Goal: Information Seeking & Learning: Learn about a topic

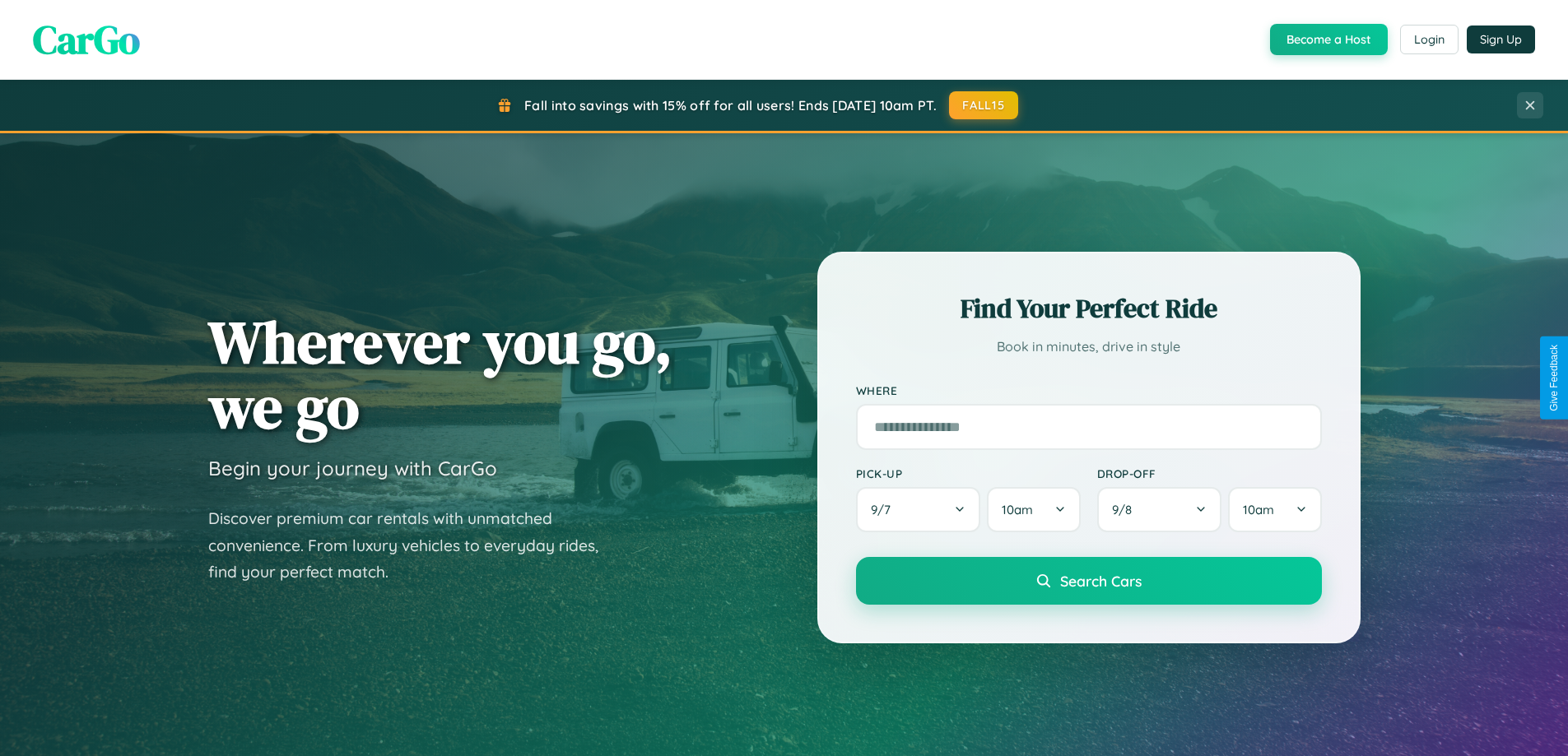
scroll to position [3167, 0]
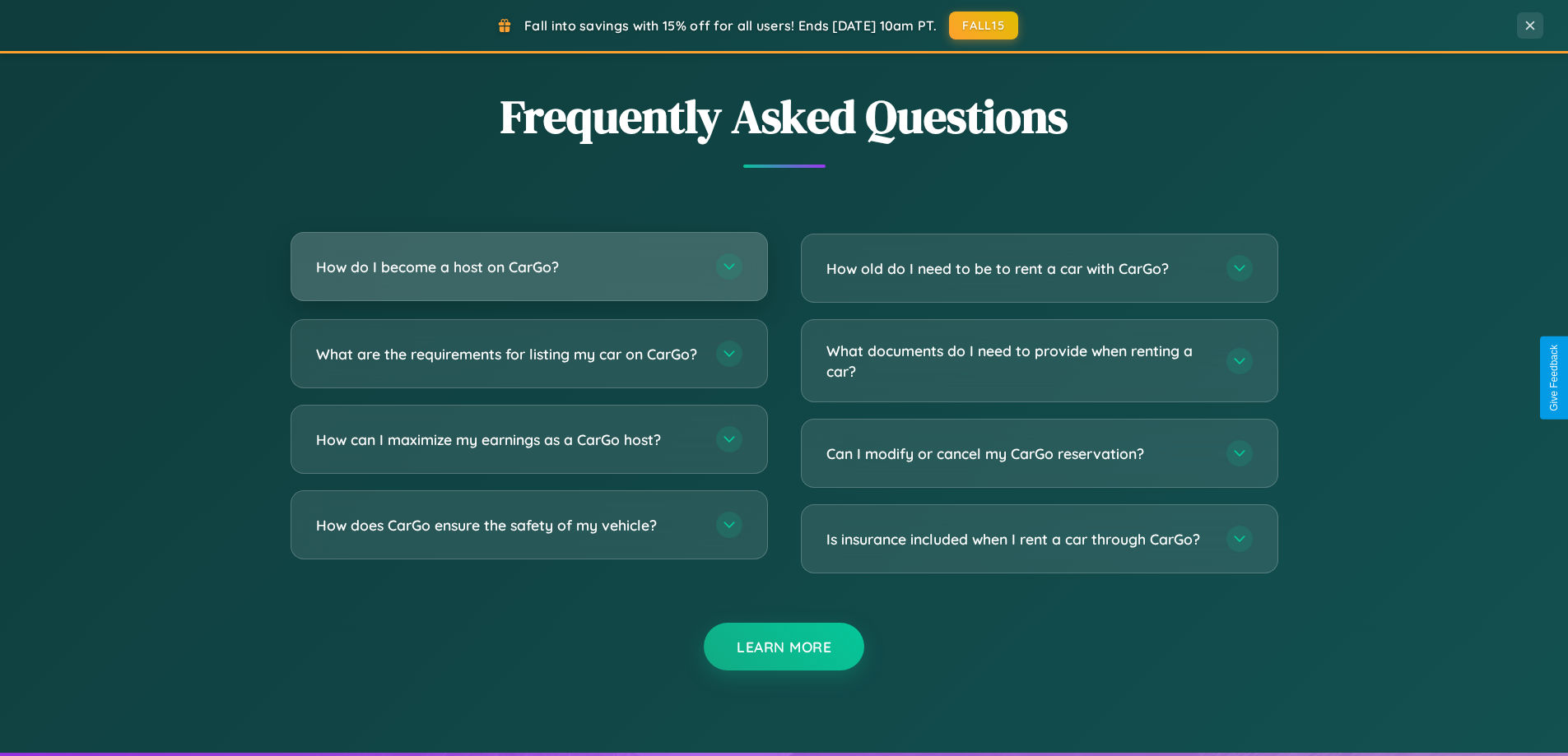
click at [528, 268] on h3 "How do I become a host on CarGo?" at bounding box center [507, 266] width 383 height 20
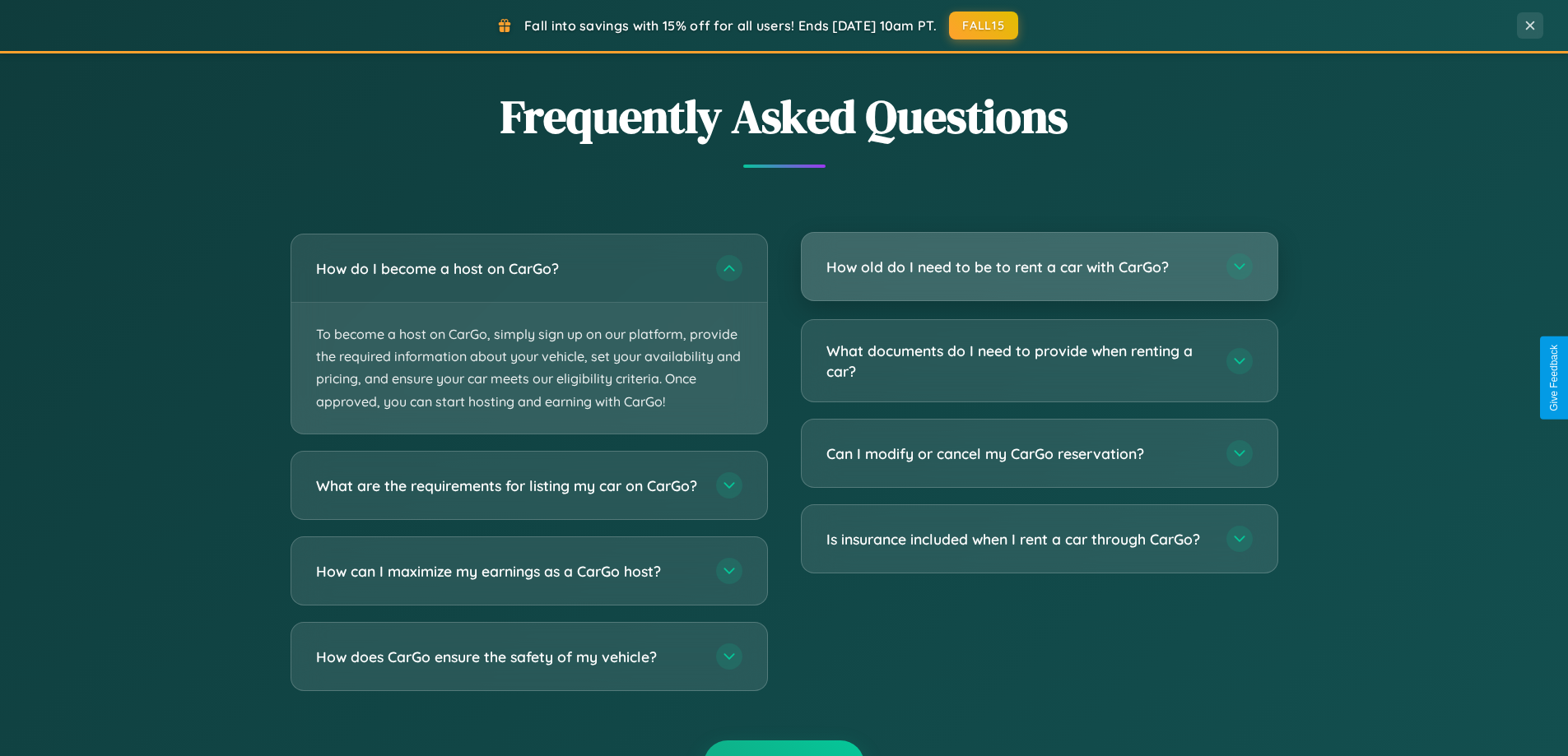
click at [1039, 268] on h3 "How old do I need to be to rent a car with CarGo?" at bounding box center [1017, 266] width 383 height 20
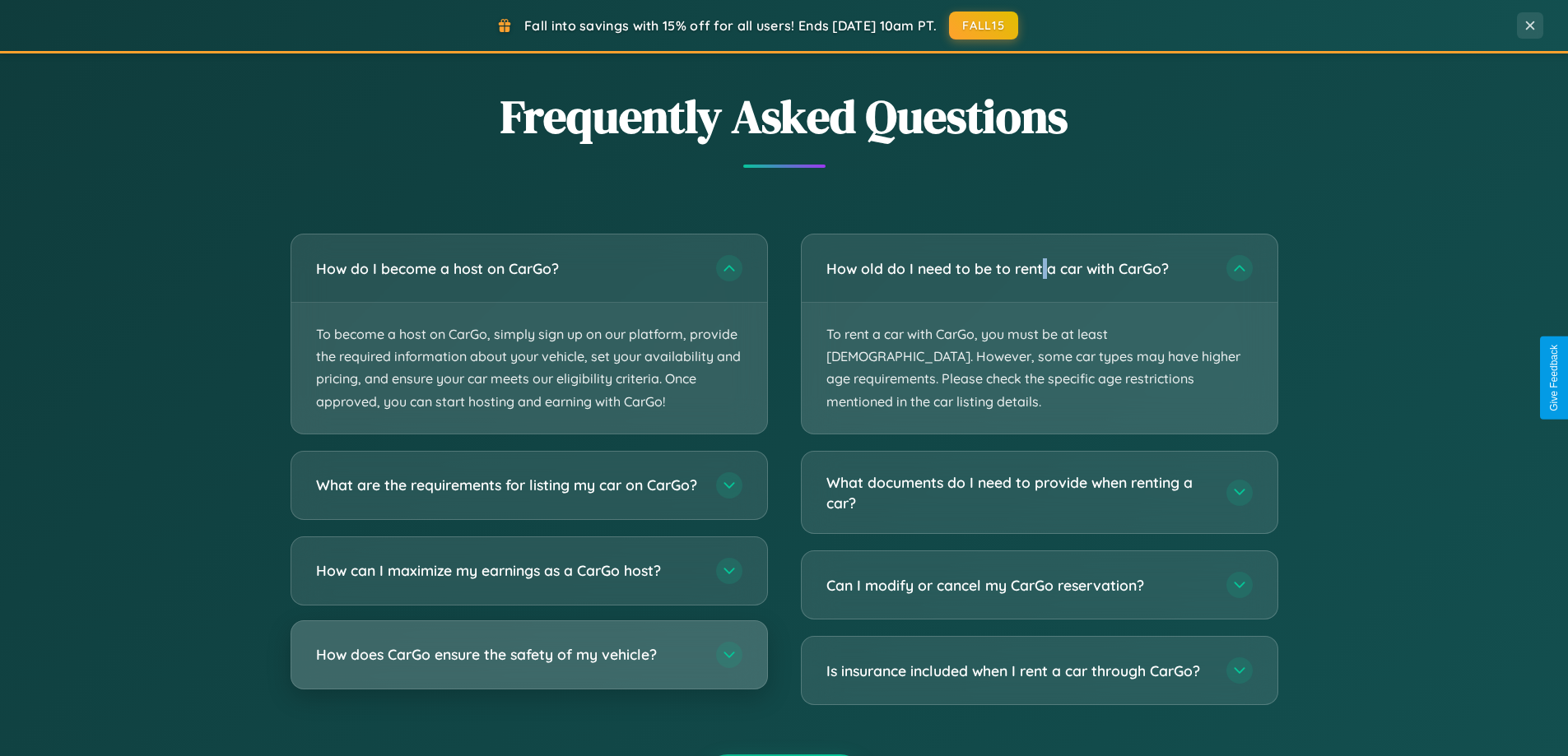
click at [528, 665] on h3 "How does CarGo ensure the safety of my vehicle?" at bounding box center [507, 654] width 383 height 20
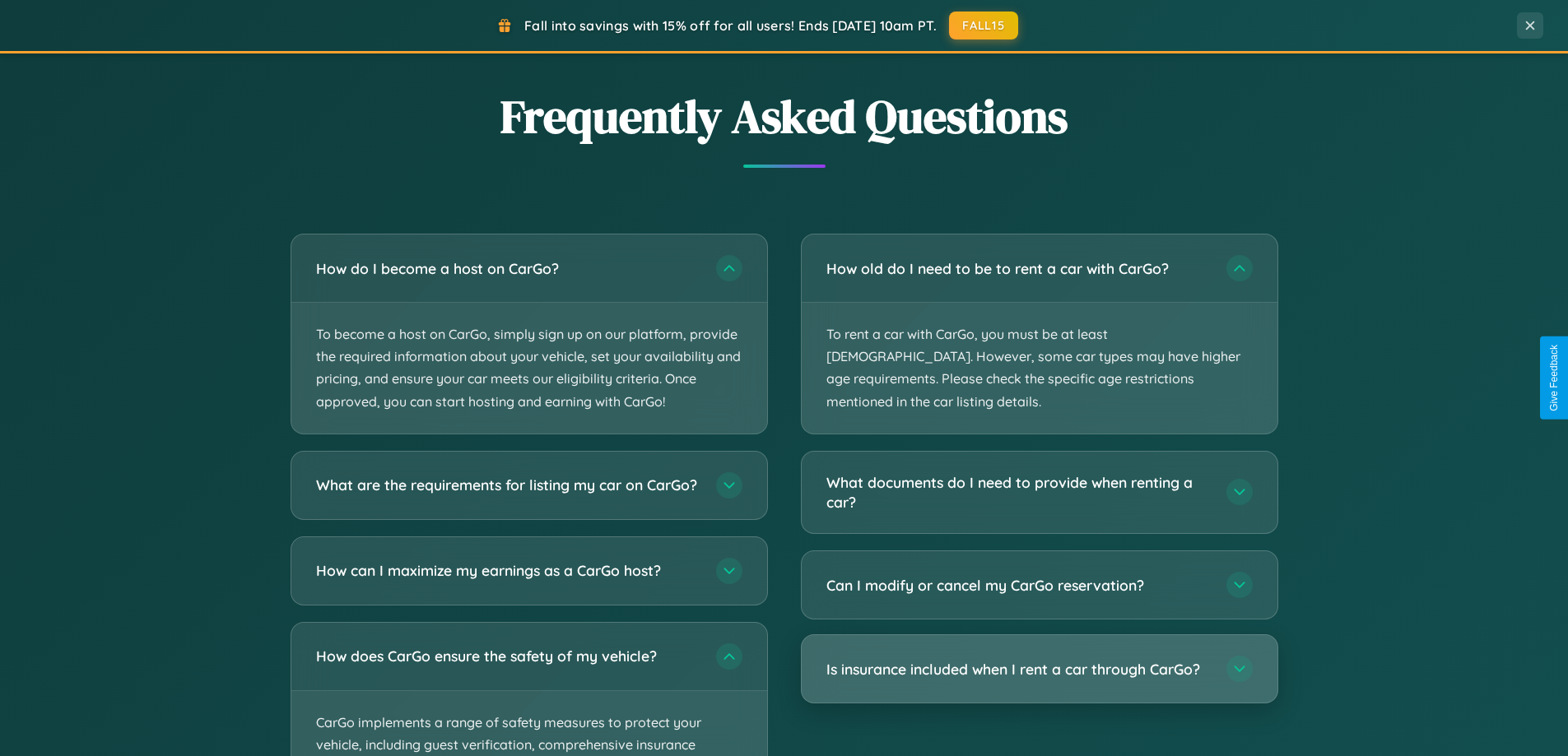
click at [1039, 659] on h3 "Is insurance included when I rent a car through CarGo?" at bounding box center [1017, 669] width 383 height 20
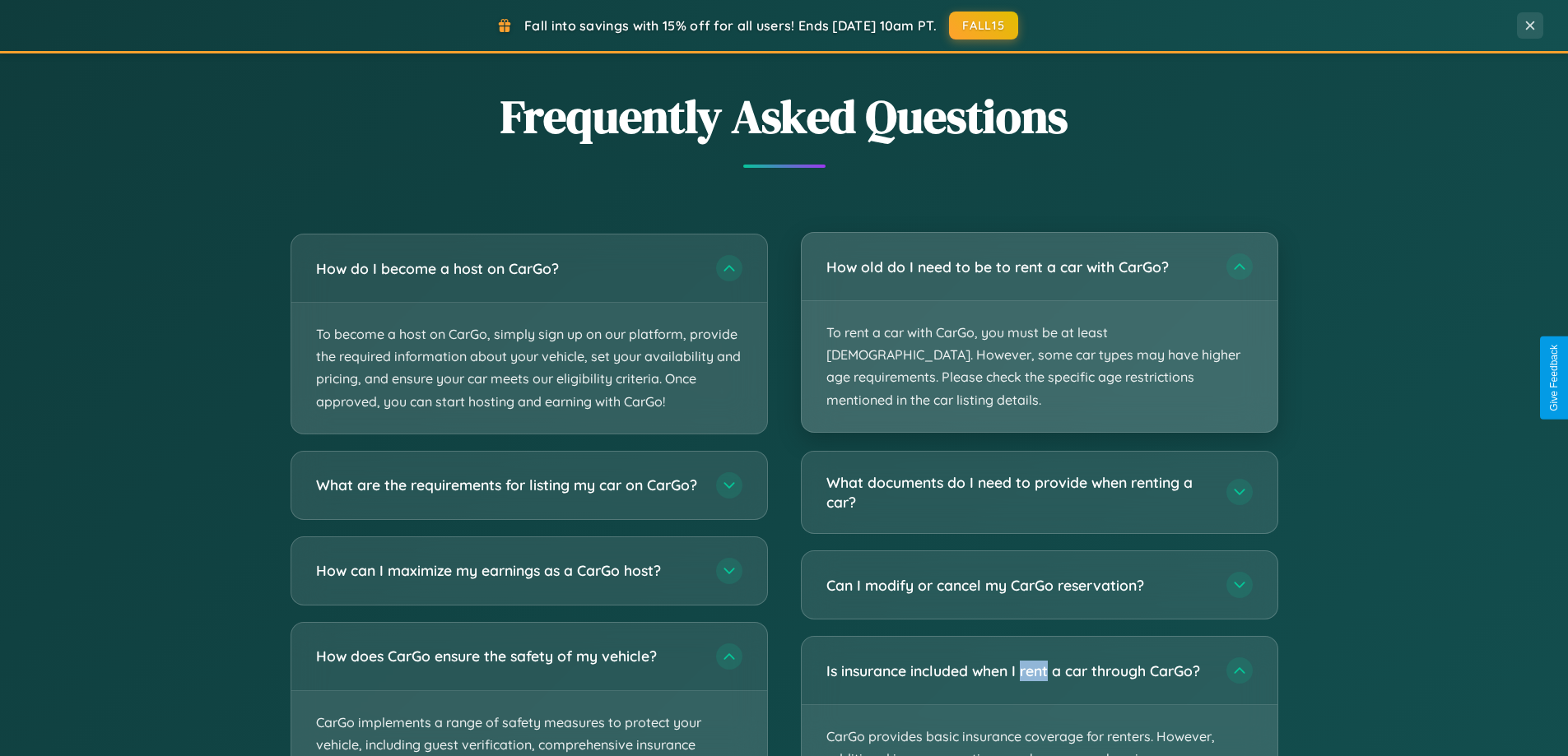
click at [1039, 322] on p "To rent a car with CarGo, you must be at least [DEMOGRAPHIC_DATA]. However, som…" at bounding box center [1040, 367] width 476 height 131
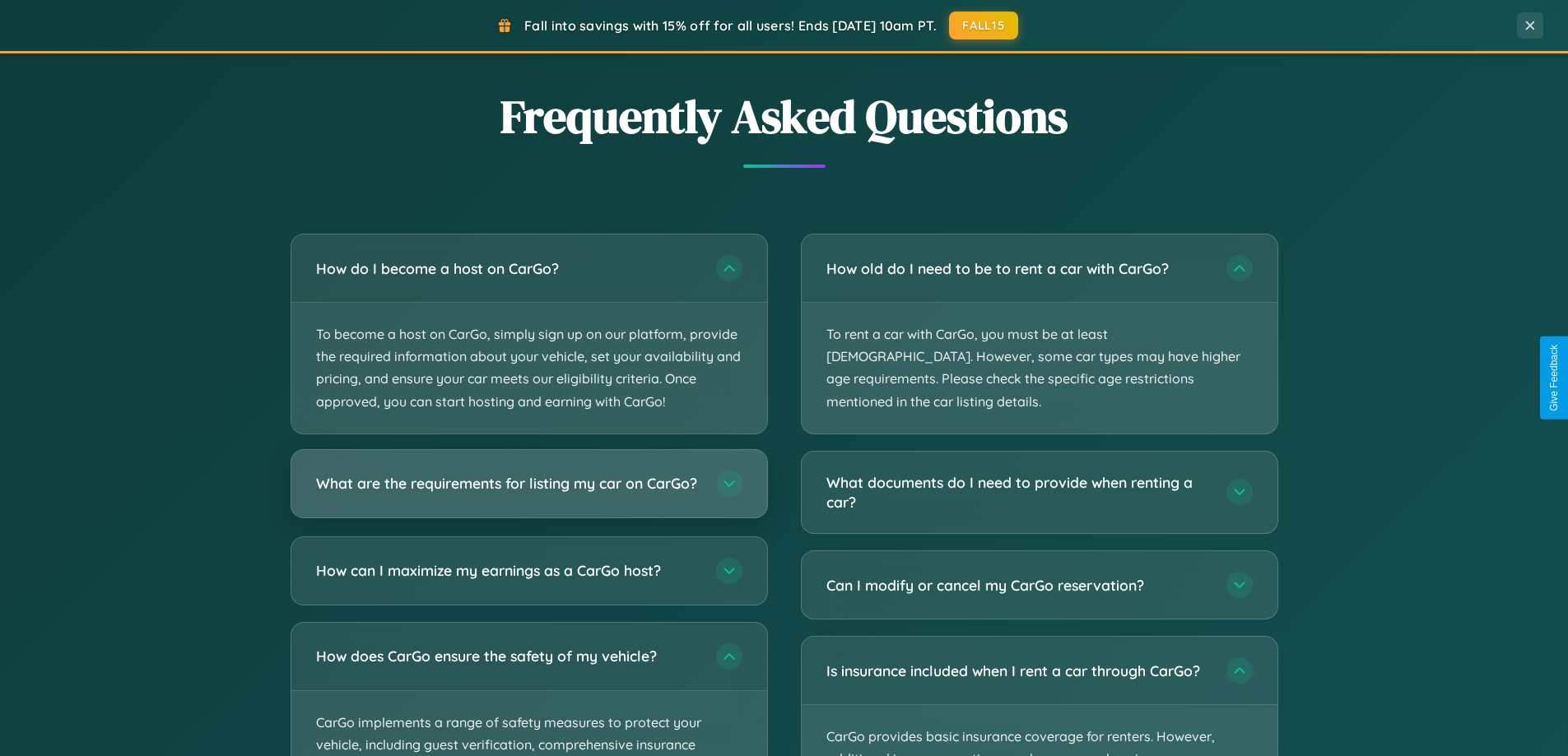
click at [528, 491] on h3 "What are the requirements for listing my car on CarGo?" at bounding box center [507, 483] width 383 height 20
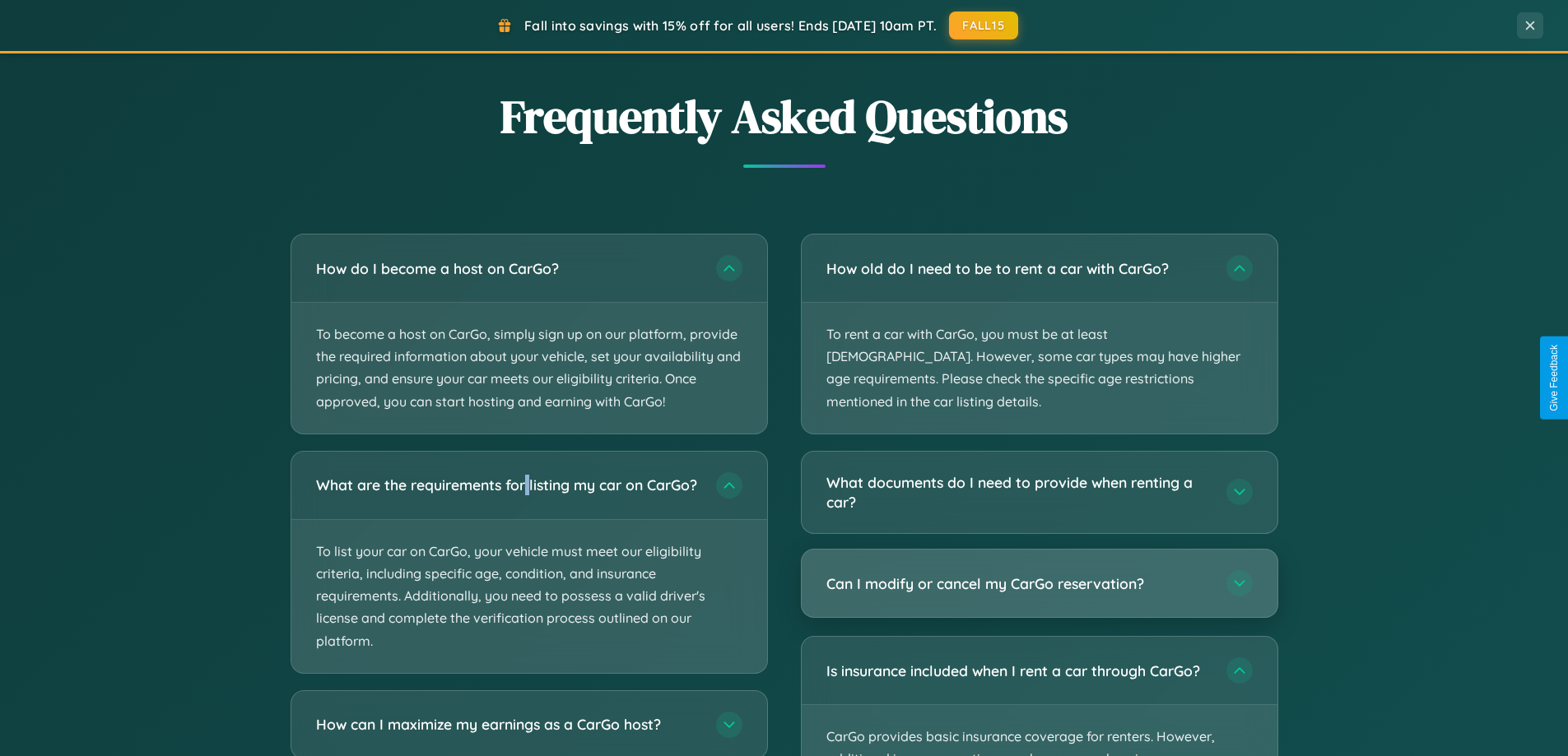
click at [1039, 573] on h3 "Can I modify or cancel my CarGo reservation?" at bounding box center [1017, 583] width 383 height 20
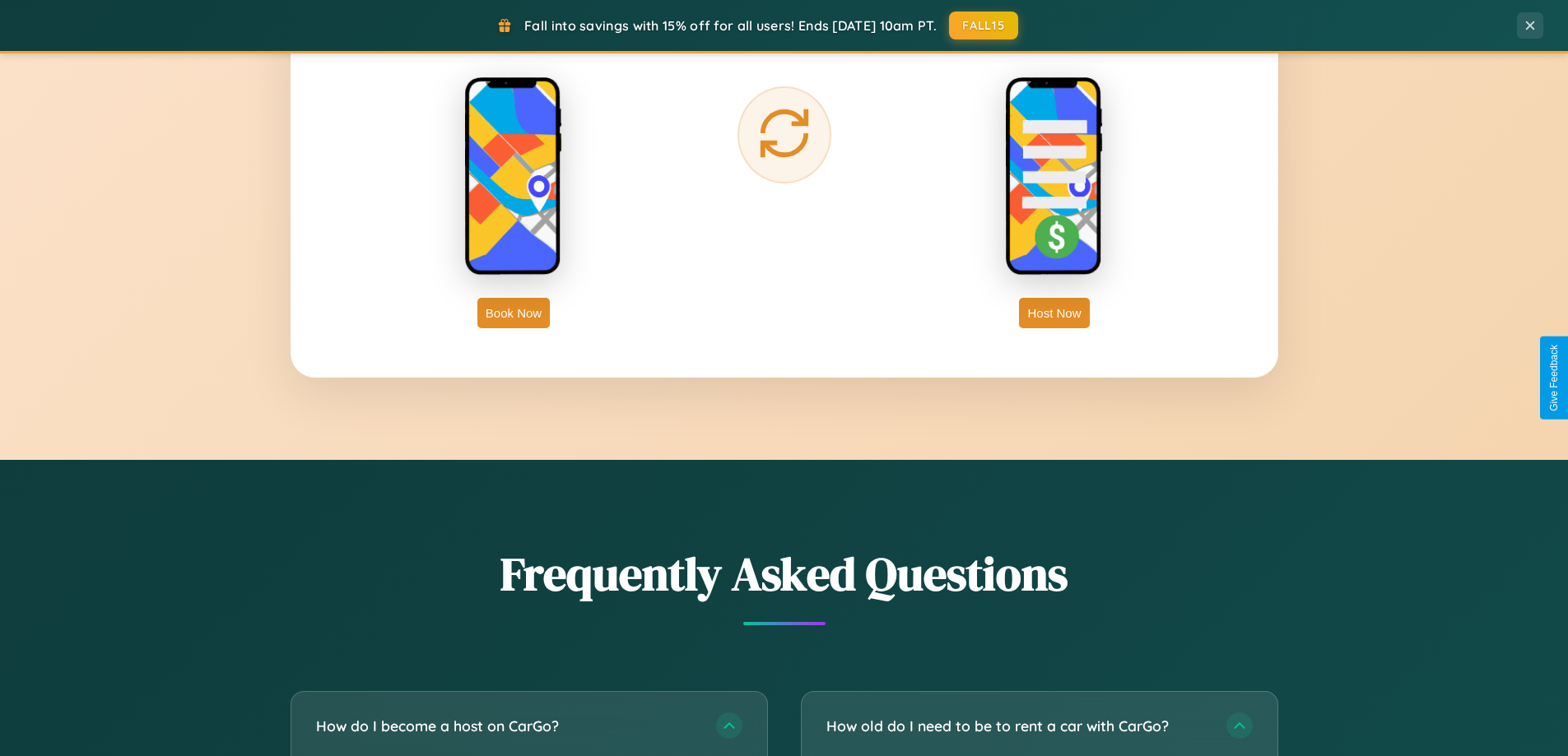
scroll to position [2645, 0]
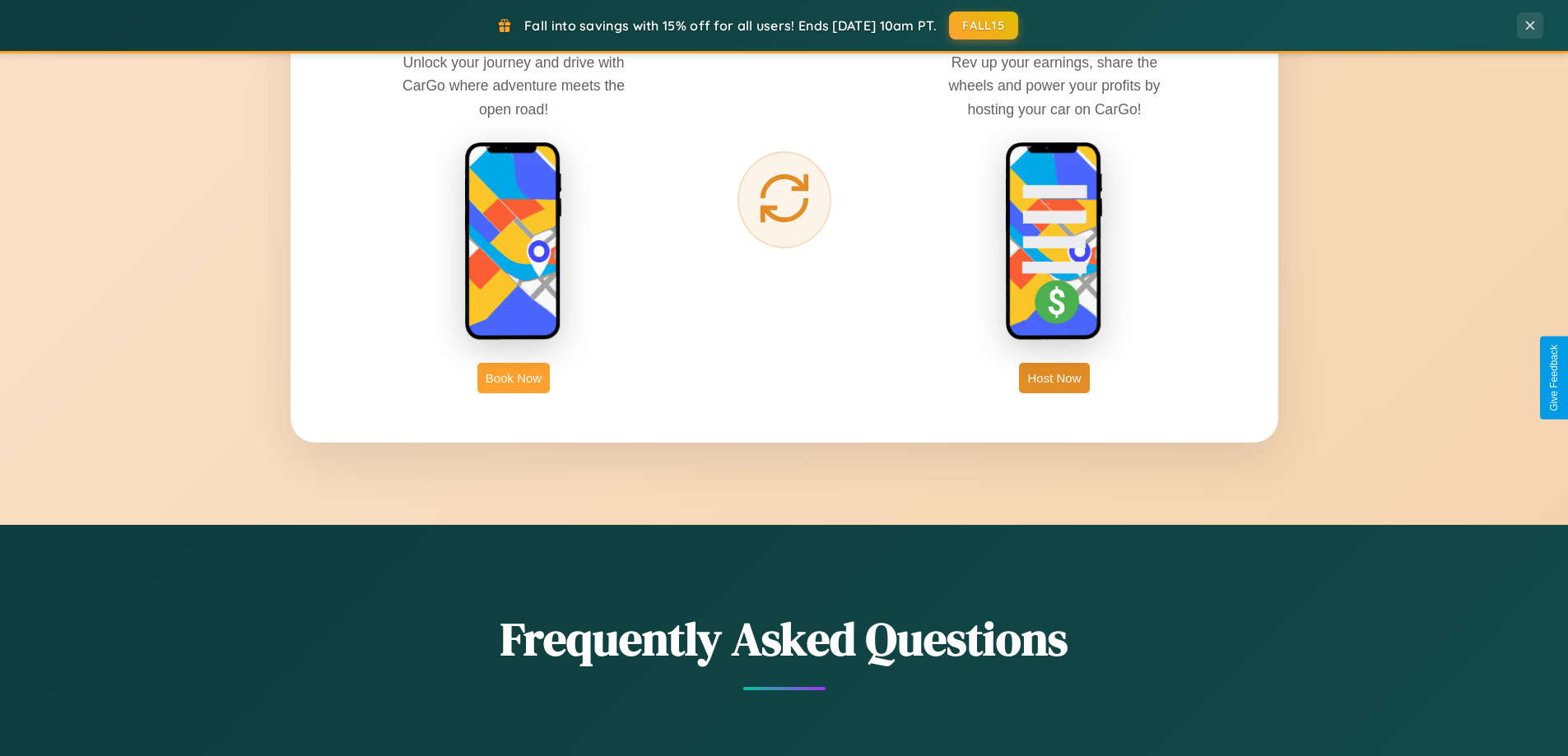
click at [514, 378] on button "Book Now" at bounding box center [513, 378] width 72 height 31
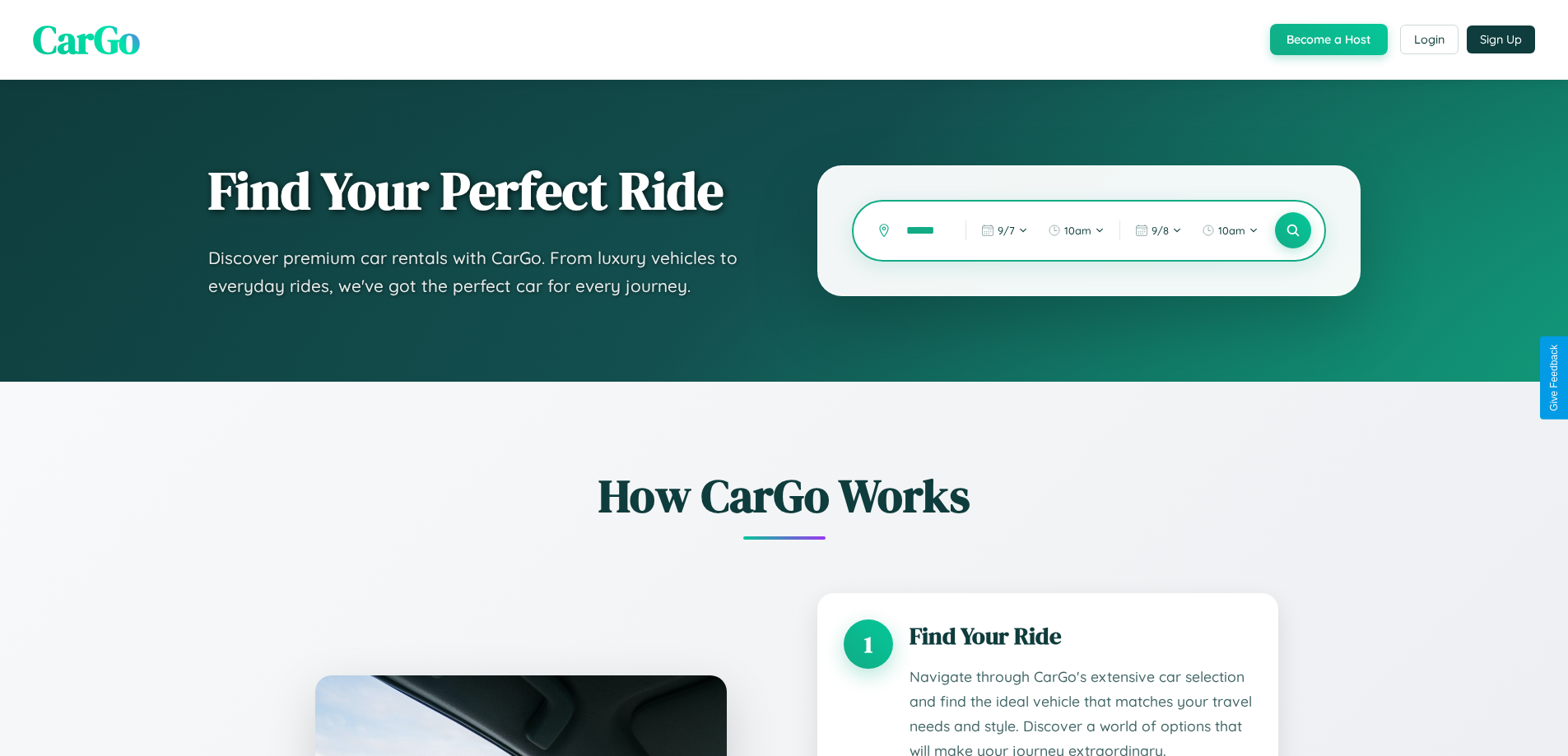
type input "*******"
